Goal: Information Seeking & Learning: Learn about a topic

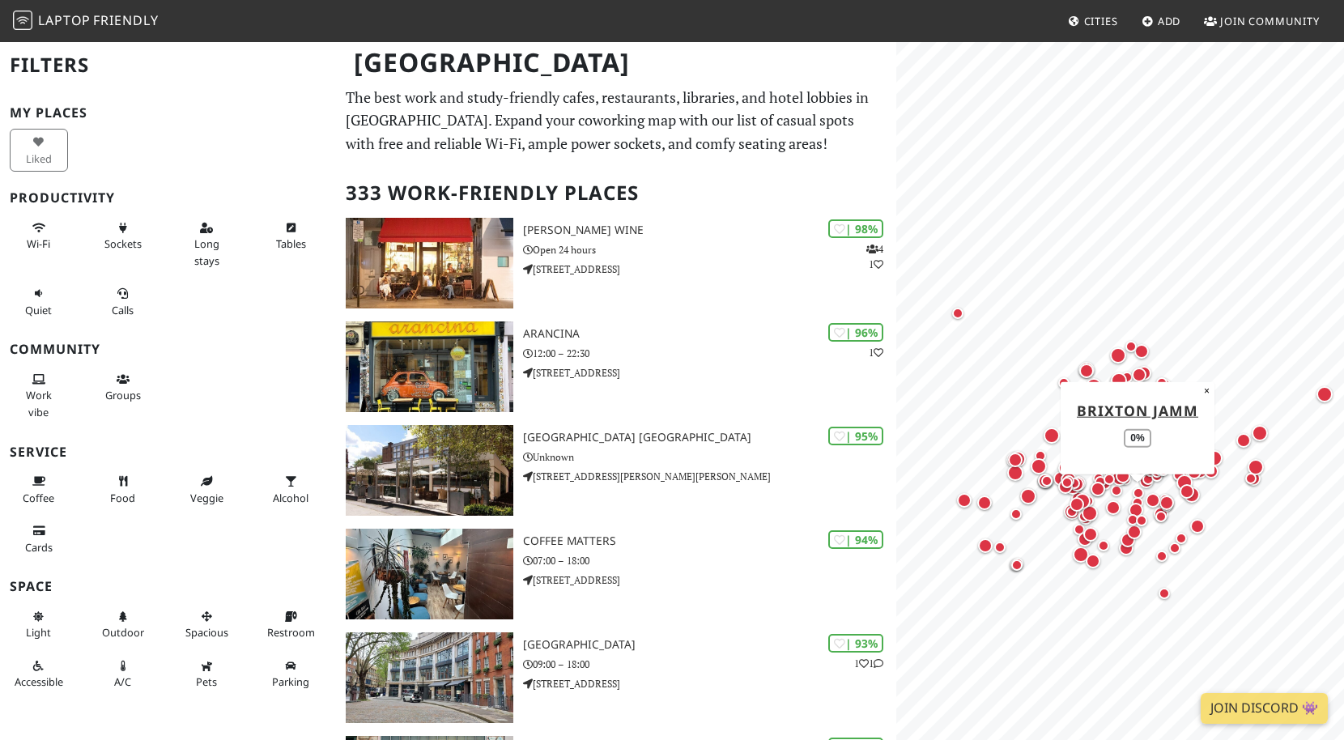
click at [1128, 498] on div "Map marker" at bounding box center [1137, 502] width 19 height 19
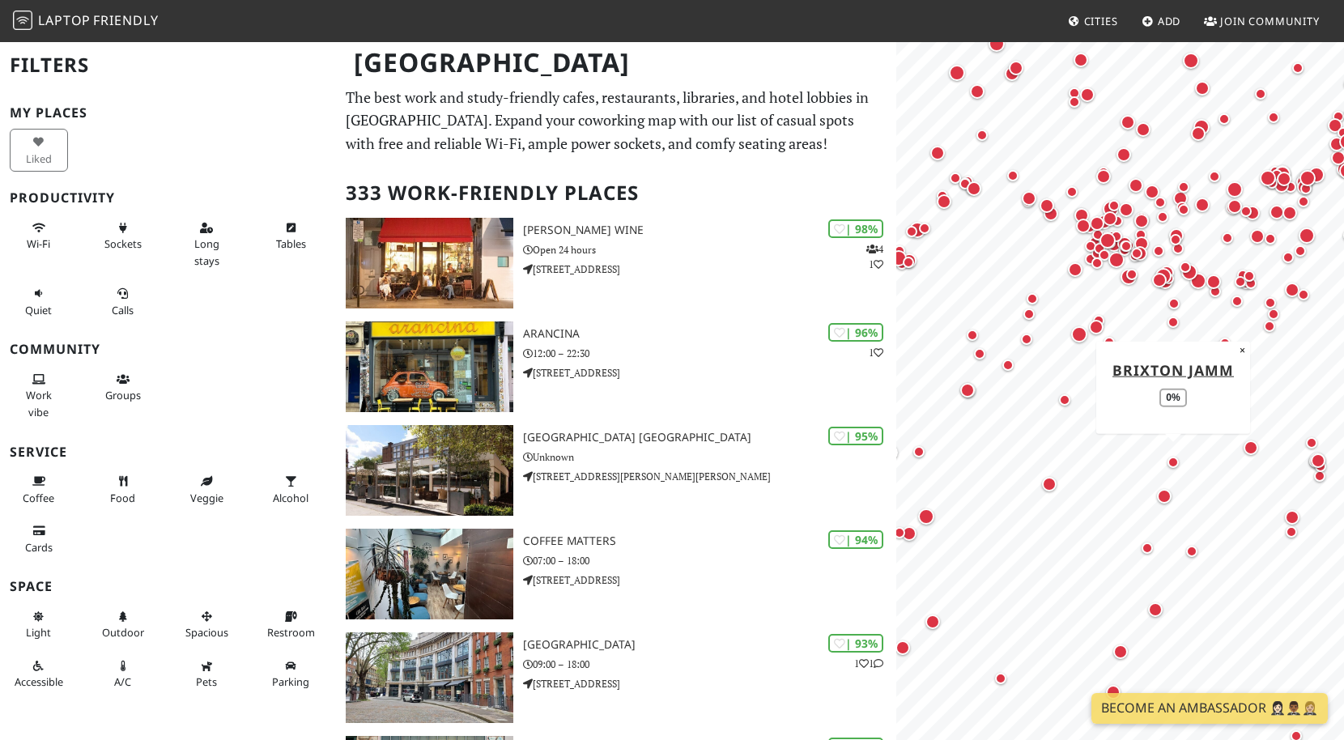
click at [1174, 464] on div "Map marker" at bounding box center [1173, 462] width 11 height 11
